Goal: Task Accomplishment & Management: Manage account settings

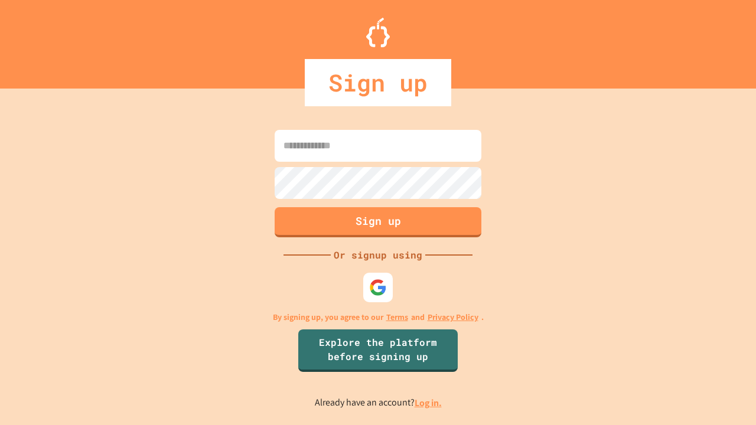
click at [429, 403] on link "Log in." at bounding box center [427, 403] width 27 height 12
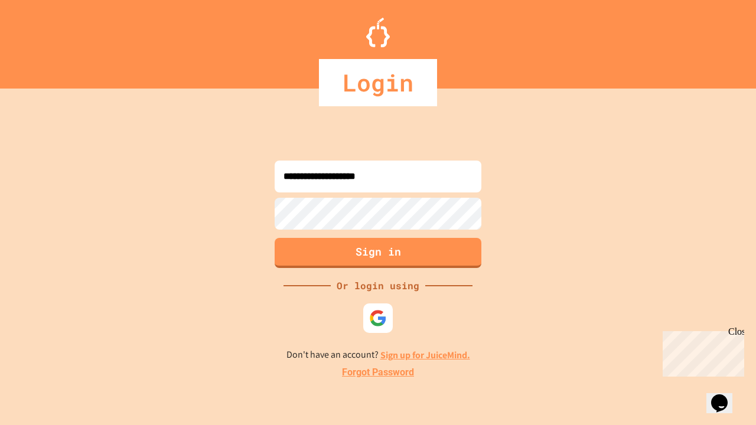
type input "**********"
